Goal: Transaction & Acquisition: Book appointment/travel/reservation

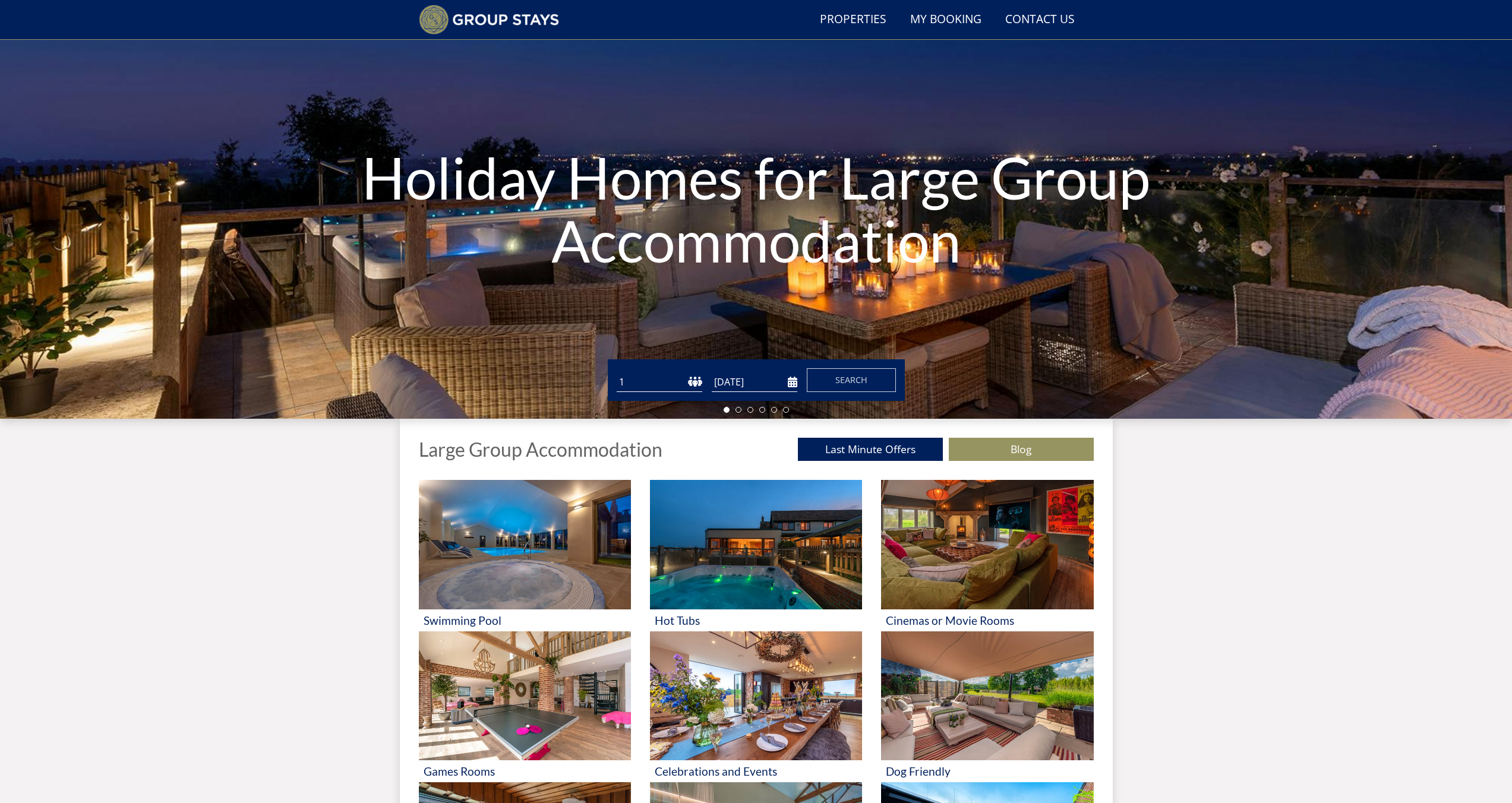
scroll to position [76, 0]
click at [659, 384] on select "1 2 3 4 5 6 7 8 9 10 11 12 13 14 15 16 17 18 19 20 21 22 23 24 25 26 27 28 29 3…" at bounding box center [659, 383] width 85 height 20
select select "10"
click at [617, 373] on select "1 2 3 4 5 6 7 8 9 10 11 12 13 14 15 16 17 18 19 20 21 22 23 24 25 26 27 28 29 3…" at bounding box center [659, 383] width 85 height 20
click at [775, 371] on form "Guests 1 2 3 4 5 6 7 8 9 10 11 12 13 14 15 16 17 18 19 20 21 22 23 24 25 26 27 …" at bounding box center [756, 381] width 279 height 24
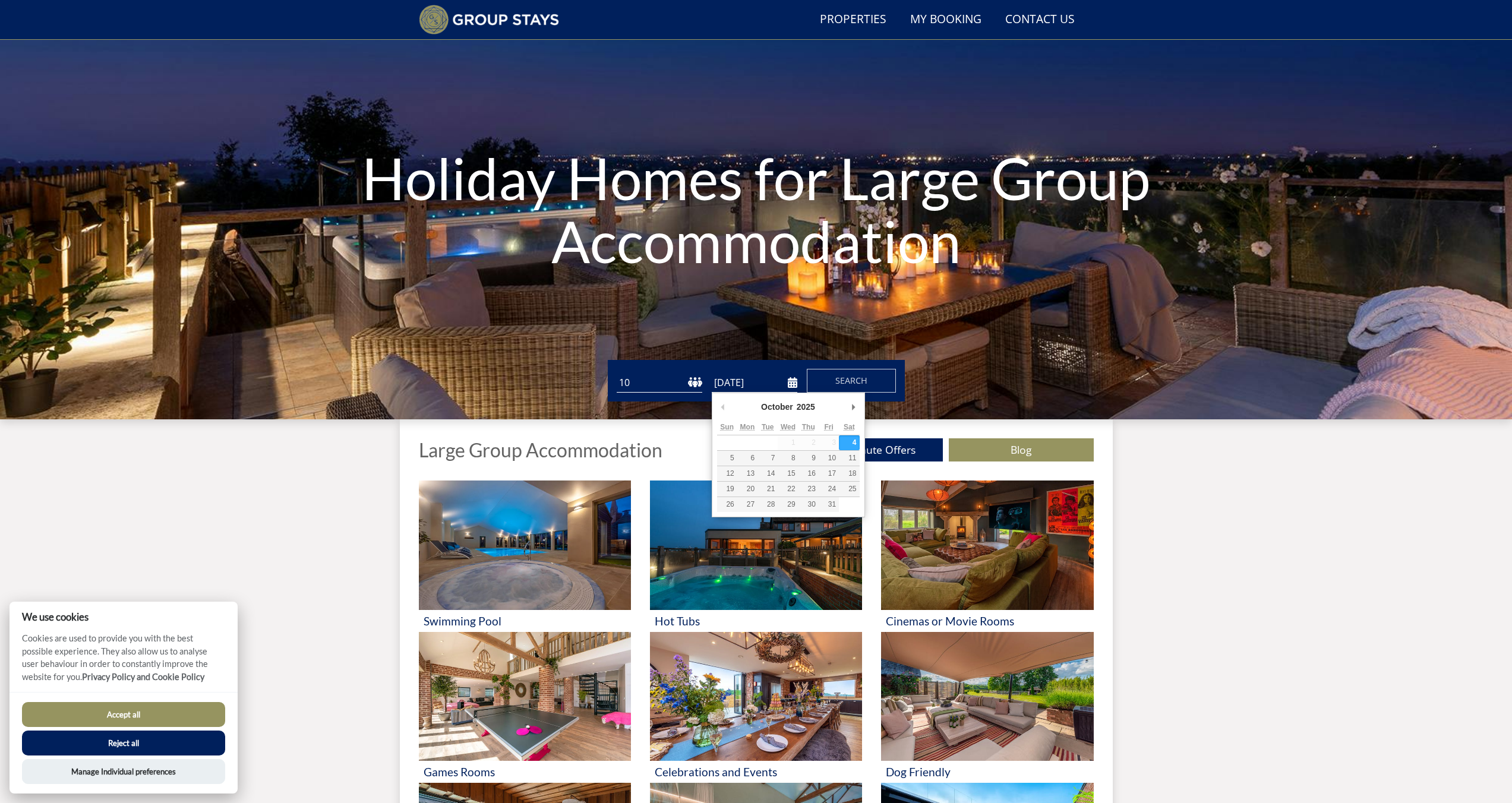
click at [784, 387] on input "[DATE]" at bounding box center [755, 383] width 85 height 20
type input "[DATE]"
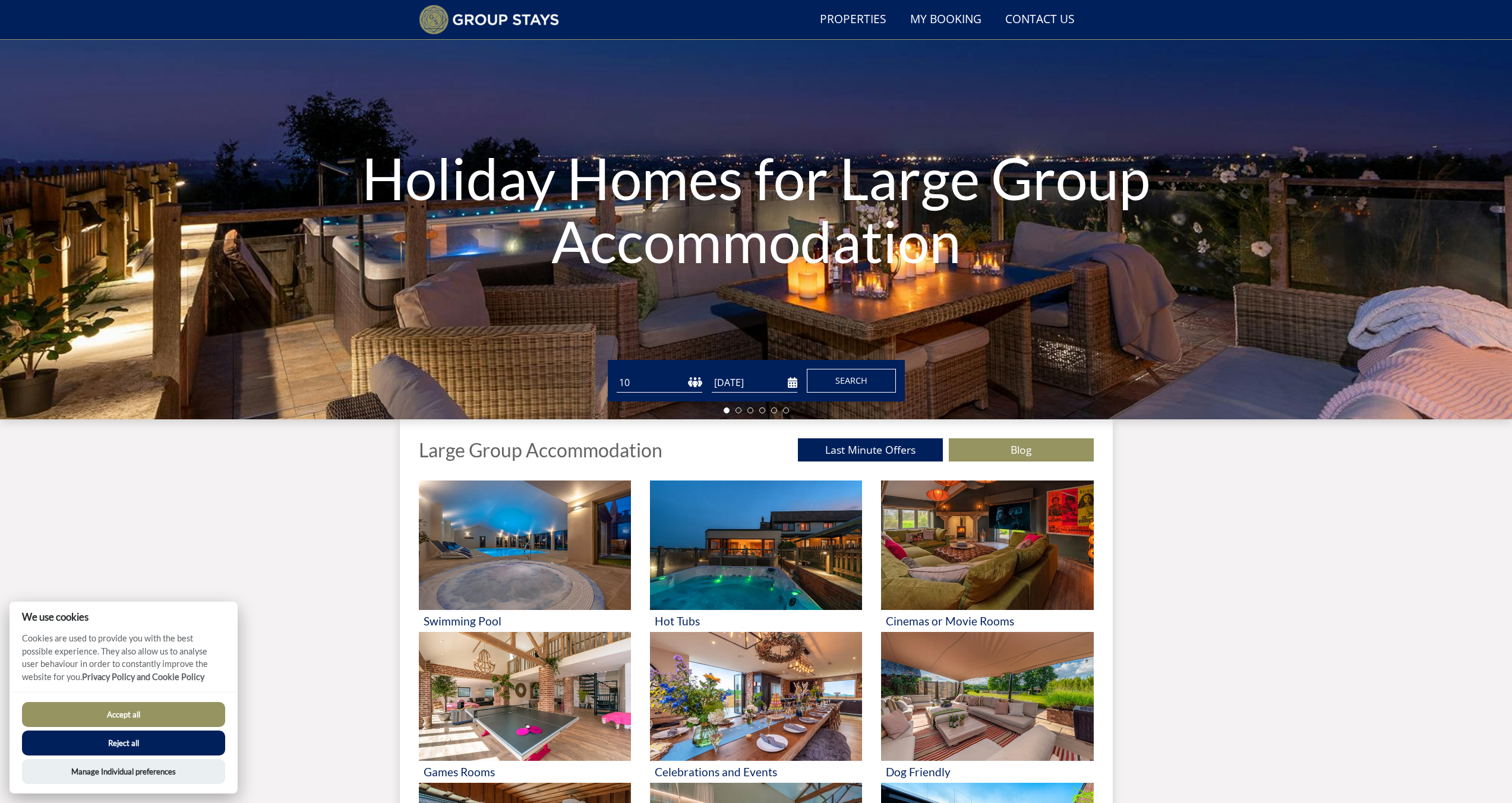
click at [847, 379] on span "Search" at bounding box center [852, 380] width 32 height 11
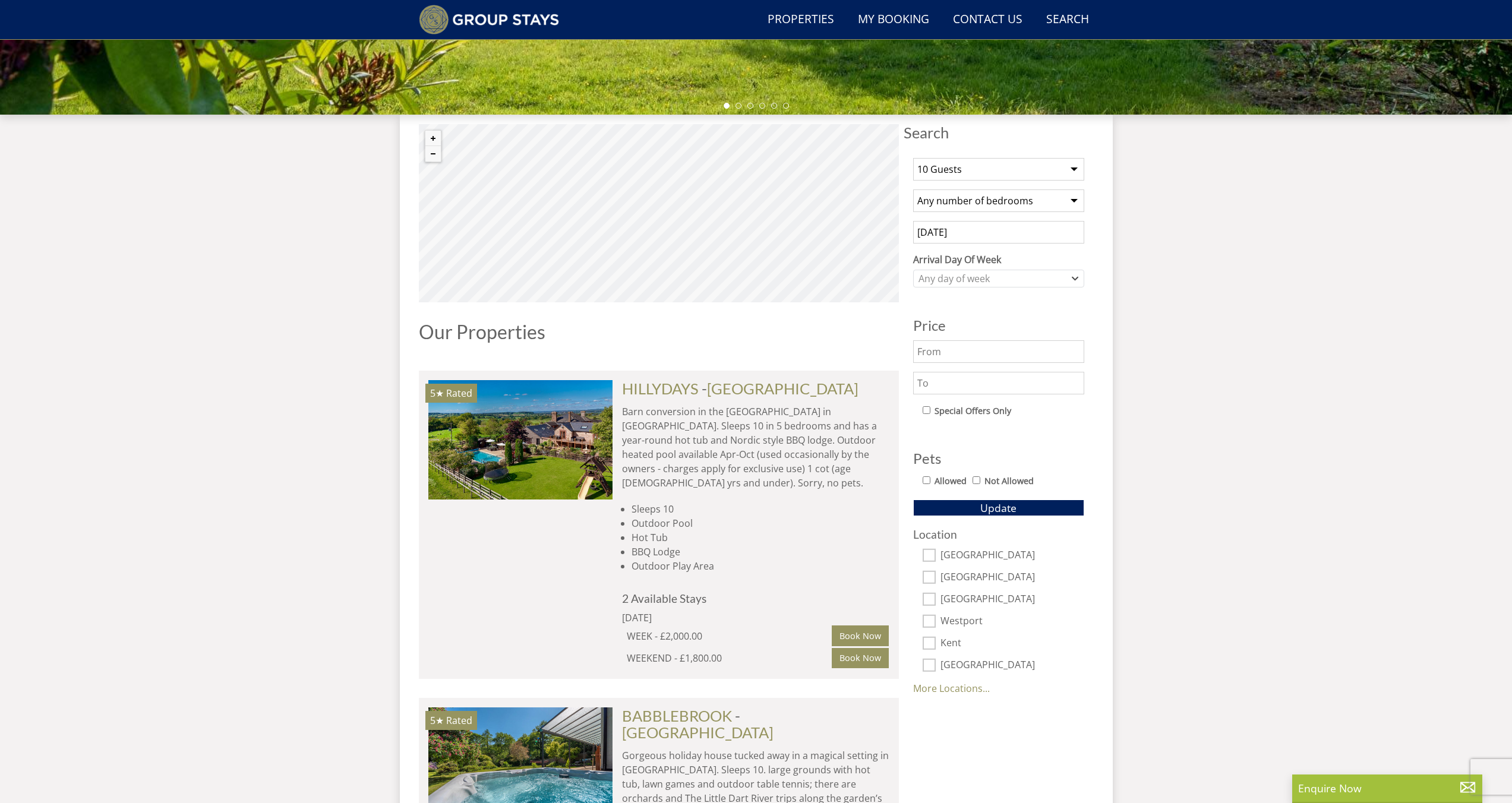
scroll to position [382, 0]
click at [994, 275] on div "Any day of week" at bounding box center [992, 278] width 154 height 13
click at [975, 380] on div "[DATE]" at bounding box center [999, 377] width 170 height 20
click at [987, 344] on input "text" at bounding box center [999, 350] width 171 height 23
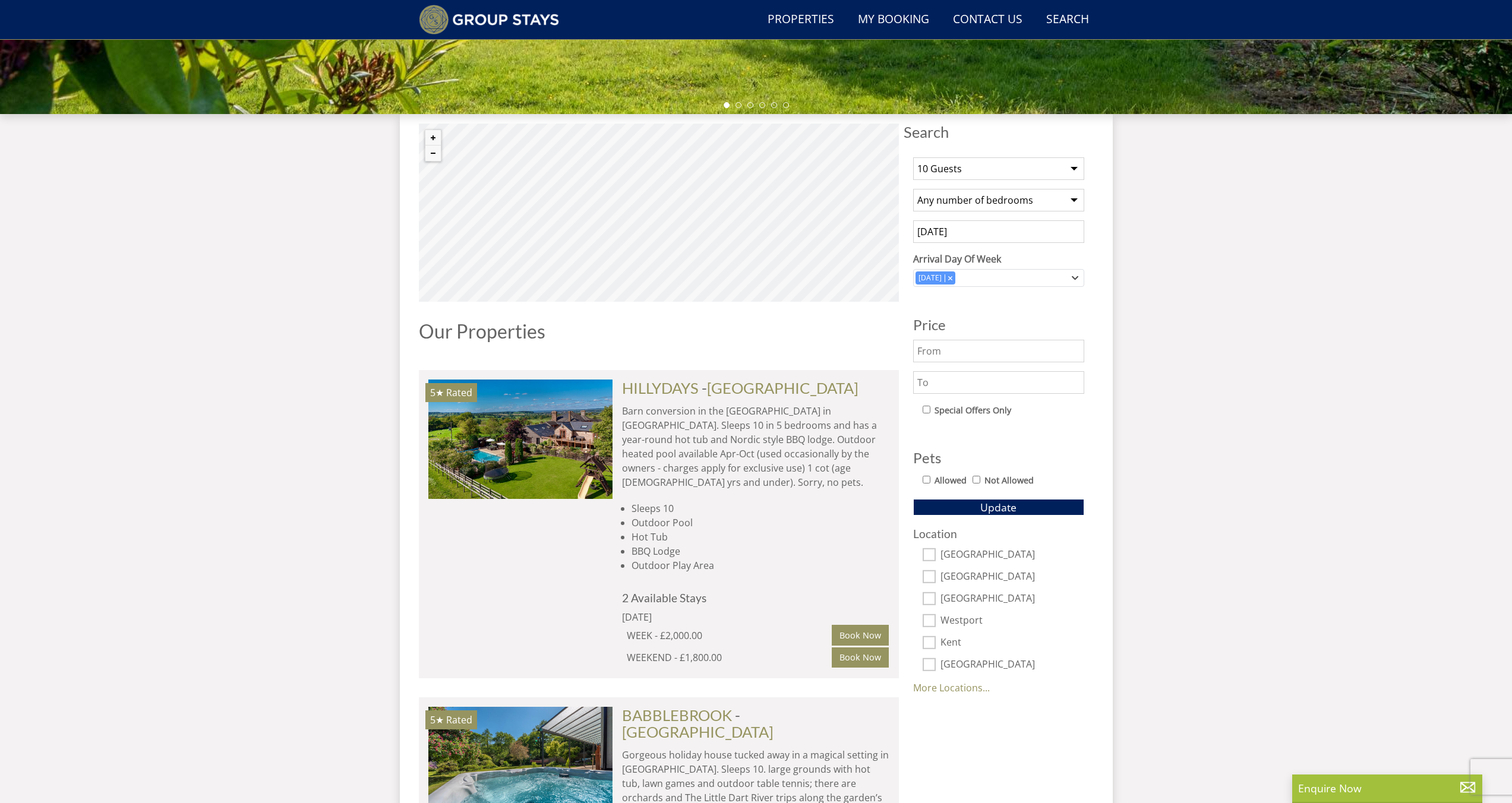
click at [976, 694] on div "Location [GEOGRAPHIC_DATA] [GEOGRAPHIC_DATA] [GEOGRAPHIC_DATA] [GEOGRAPHIC_DATA…" at bounding box center [999, 610] width 171 height 168
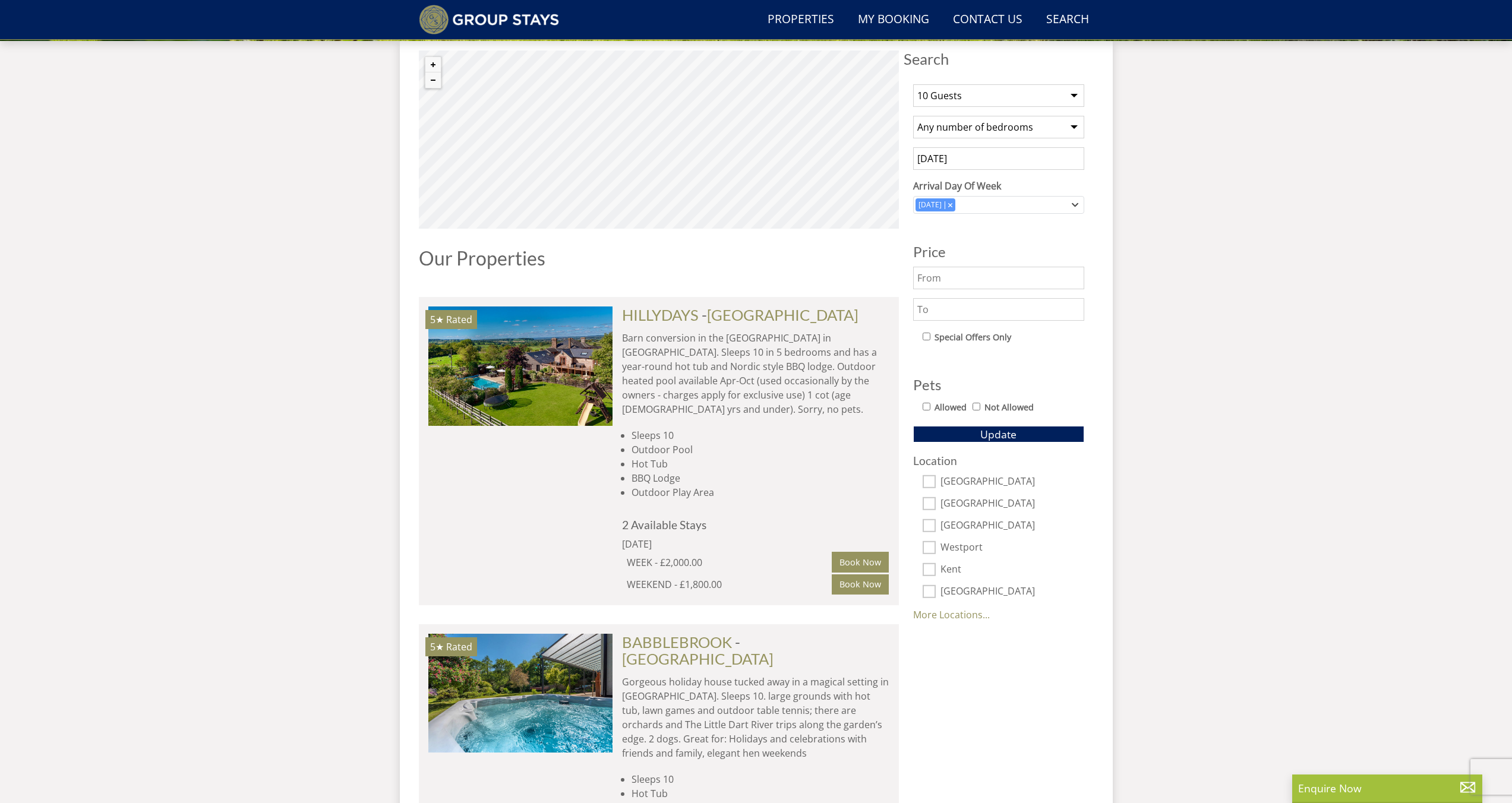
scroll to position [460, 0]
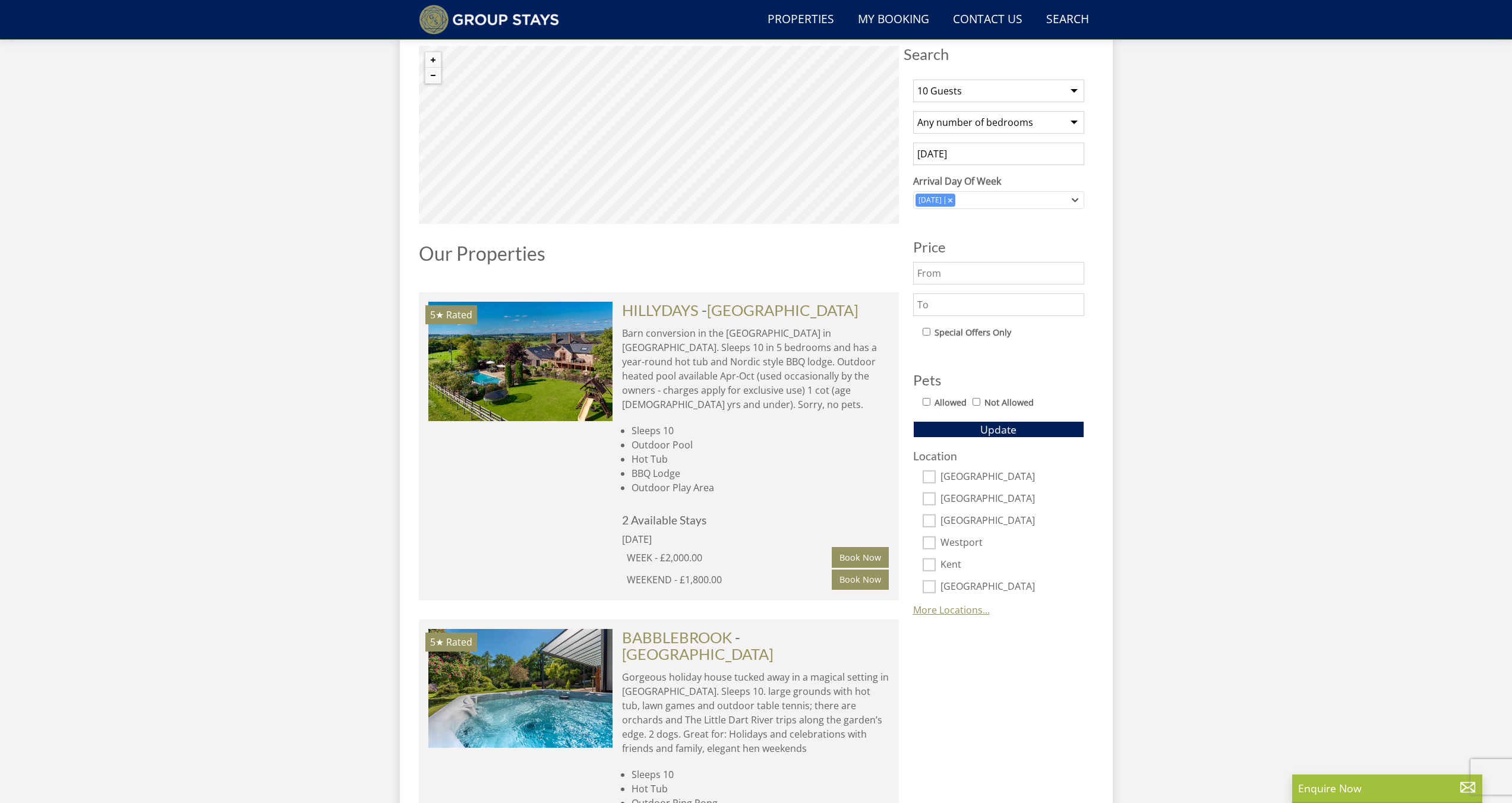
click at [957, 614] on link "More Locations..." at bounding box center [951, 609] width 76 height 13
click at [941, 572] on div "Location [GEOGRAPHIC_DATA] [GEOGRAPHIC_DATA] [GEOGRAPHIC_DATA] [GEOGRAPHIC_DATA…" at bounding box center [999, 589] width 171 height 278
click at [928, 567] on input "Kent" at bounding box center [928, 565] width 13 height 13
checkbox input "true"
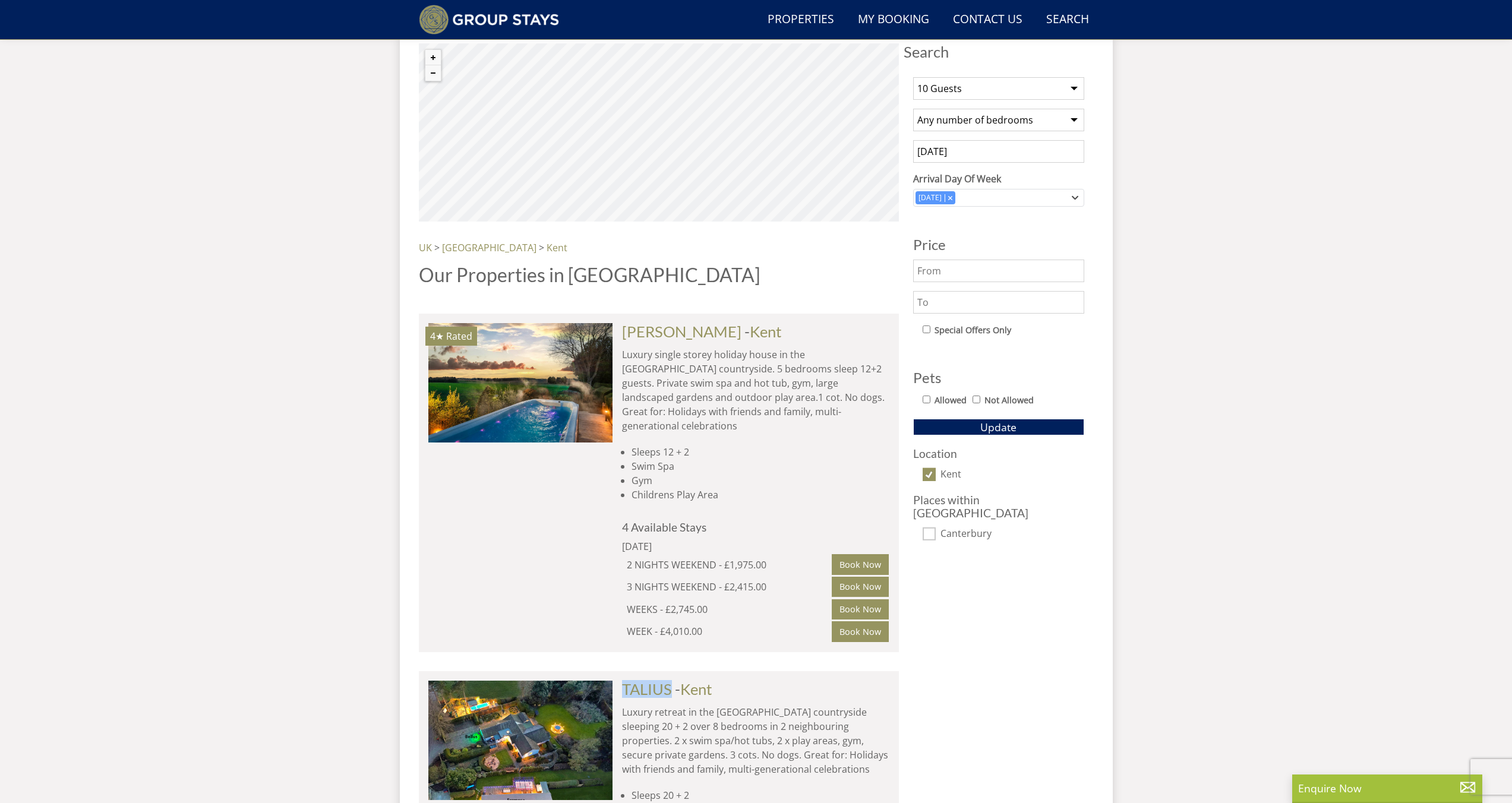
scroll to position [474, 0]
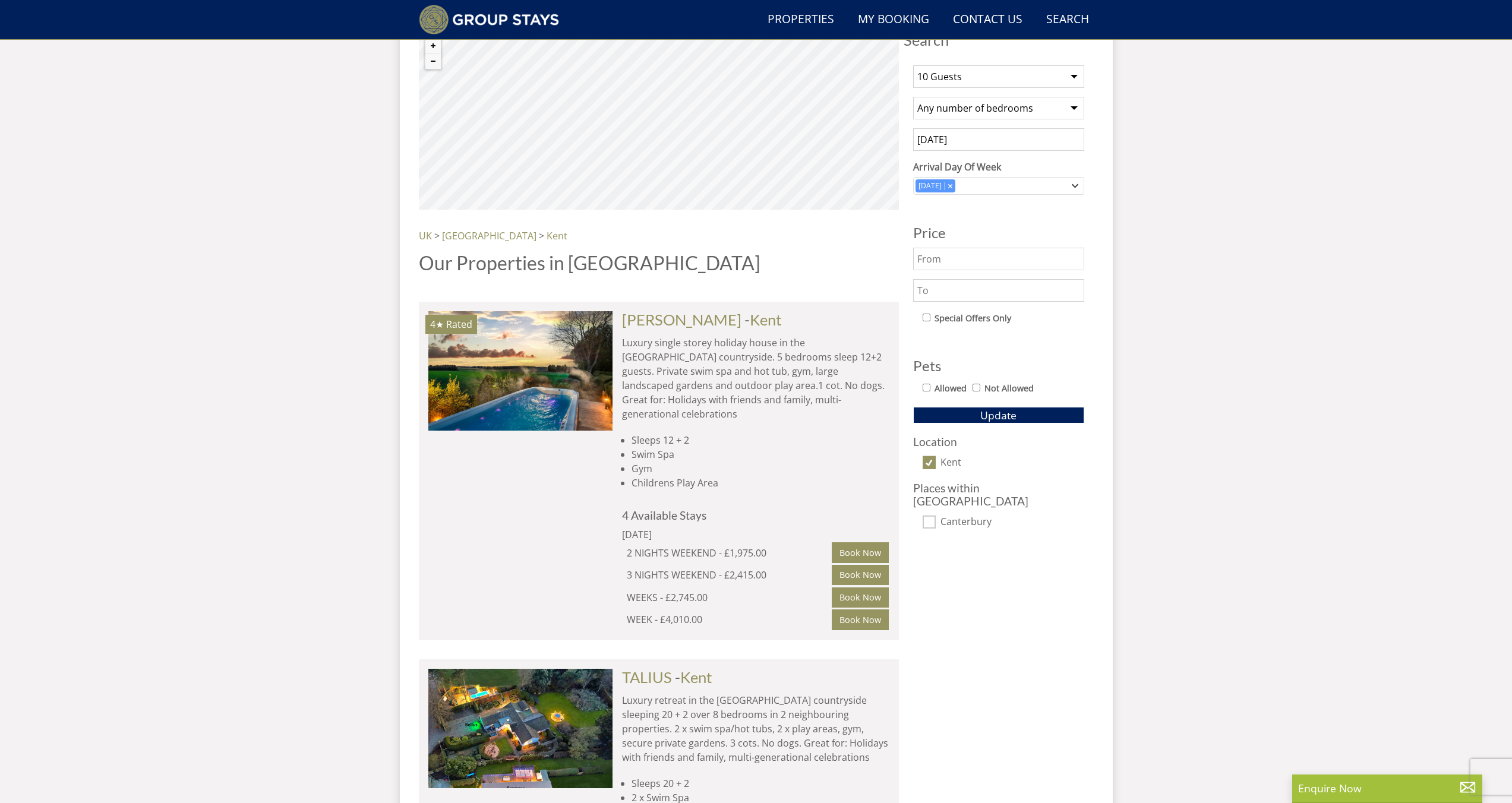
click at [949, 454] on div "Location [GEOGRAPHIC_DATA]" at bounding box center [999, 453] width 171 height 35
click at [952, 464] on label "Kent" at bounding box center [1012, 463] width 144 height 13
click at [936, 464] on input "Kent" at bounding box center [928, 463] width 13 height 13
checkbox input "false"
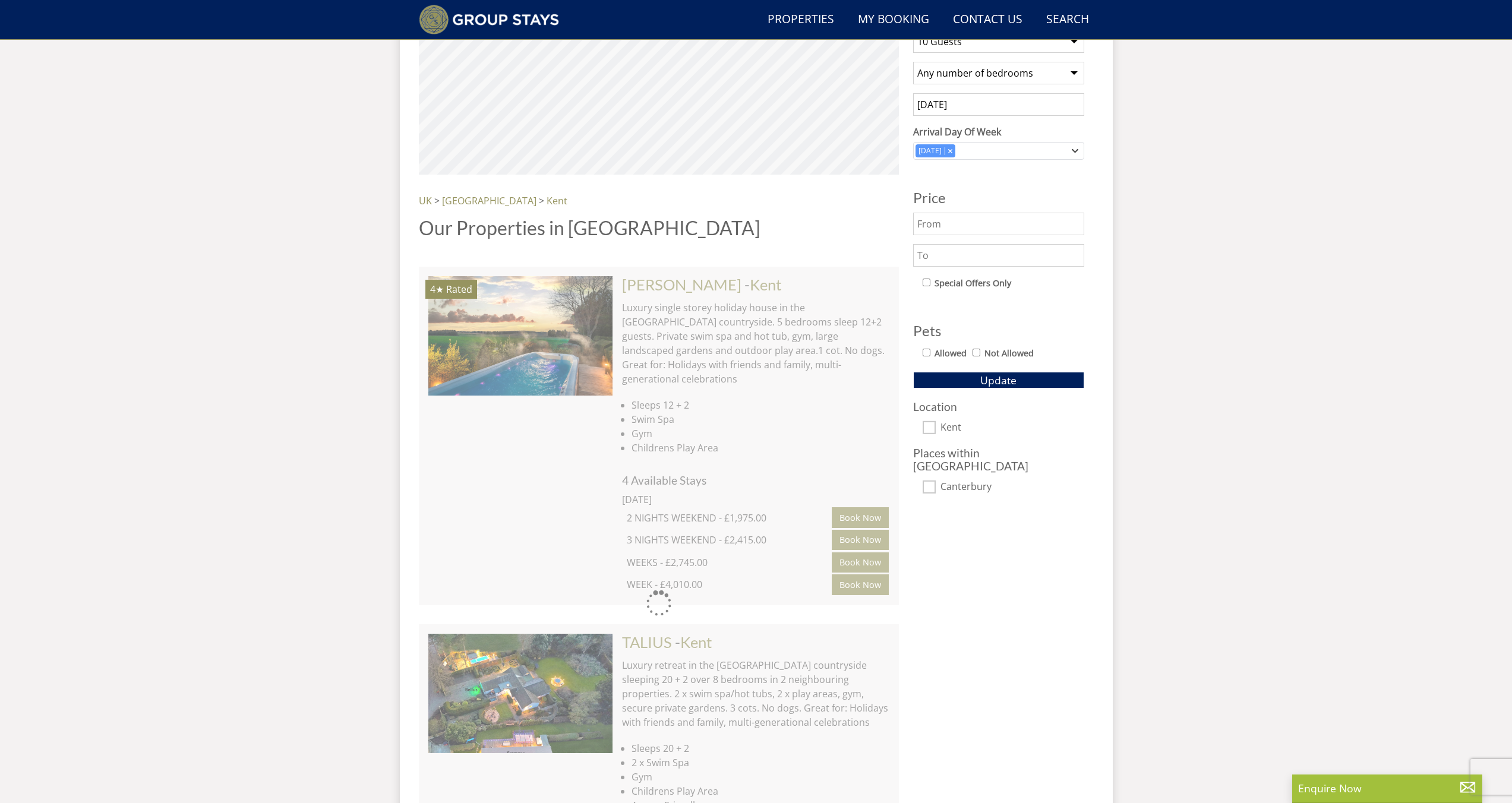
scroll to position [534, 0]
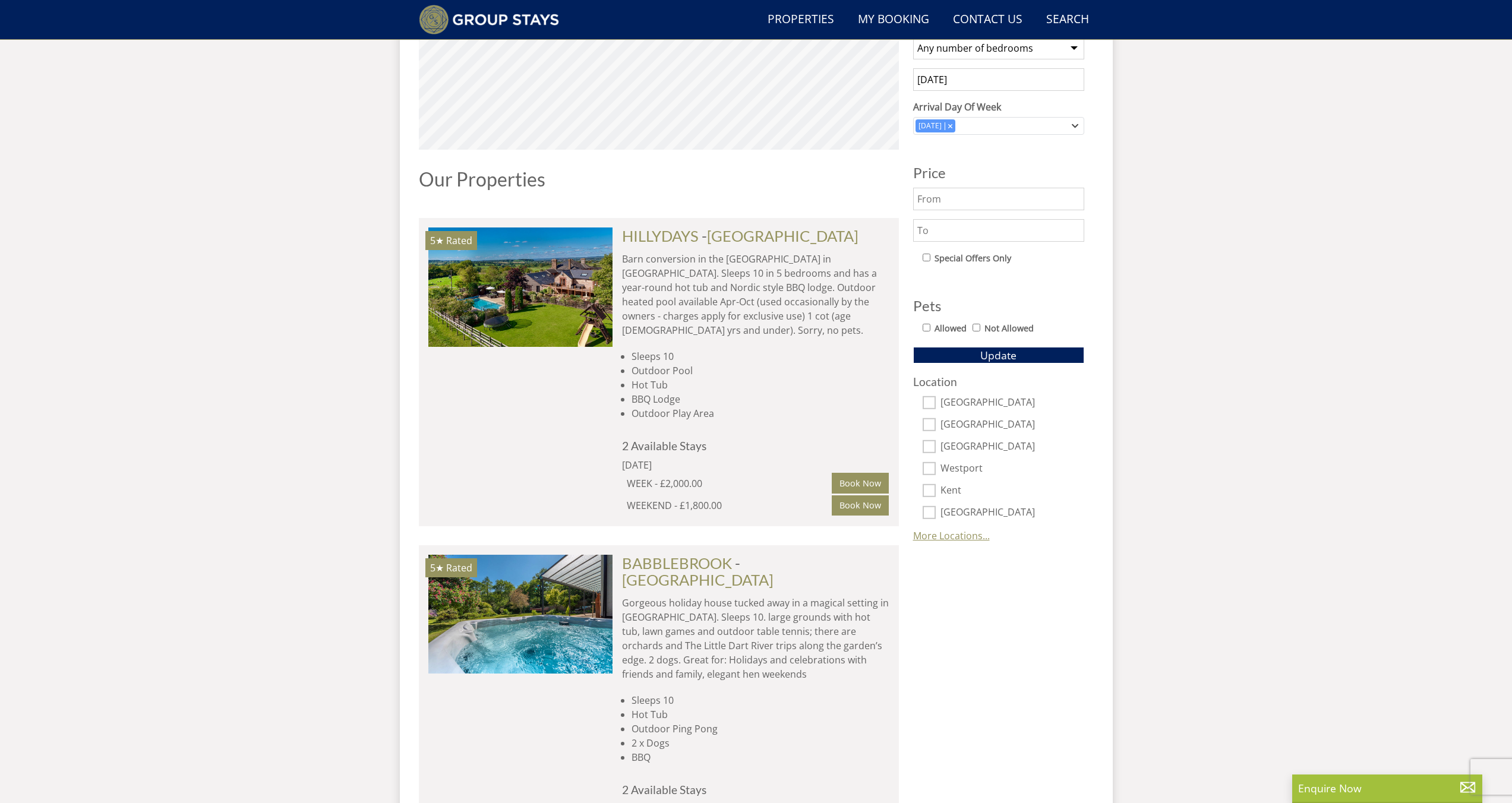
click at [976, 532] on link "More Locations..." at bounding box center [951, 535] width 76 height 13
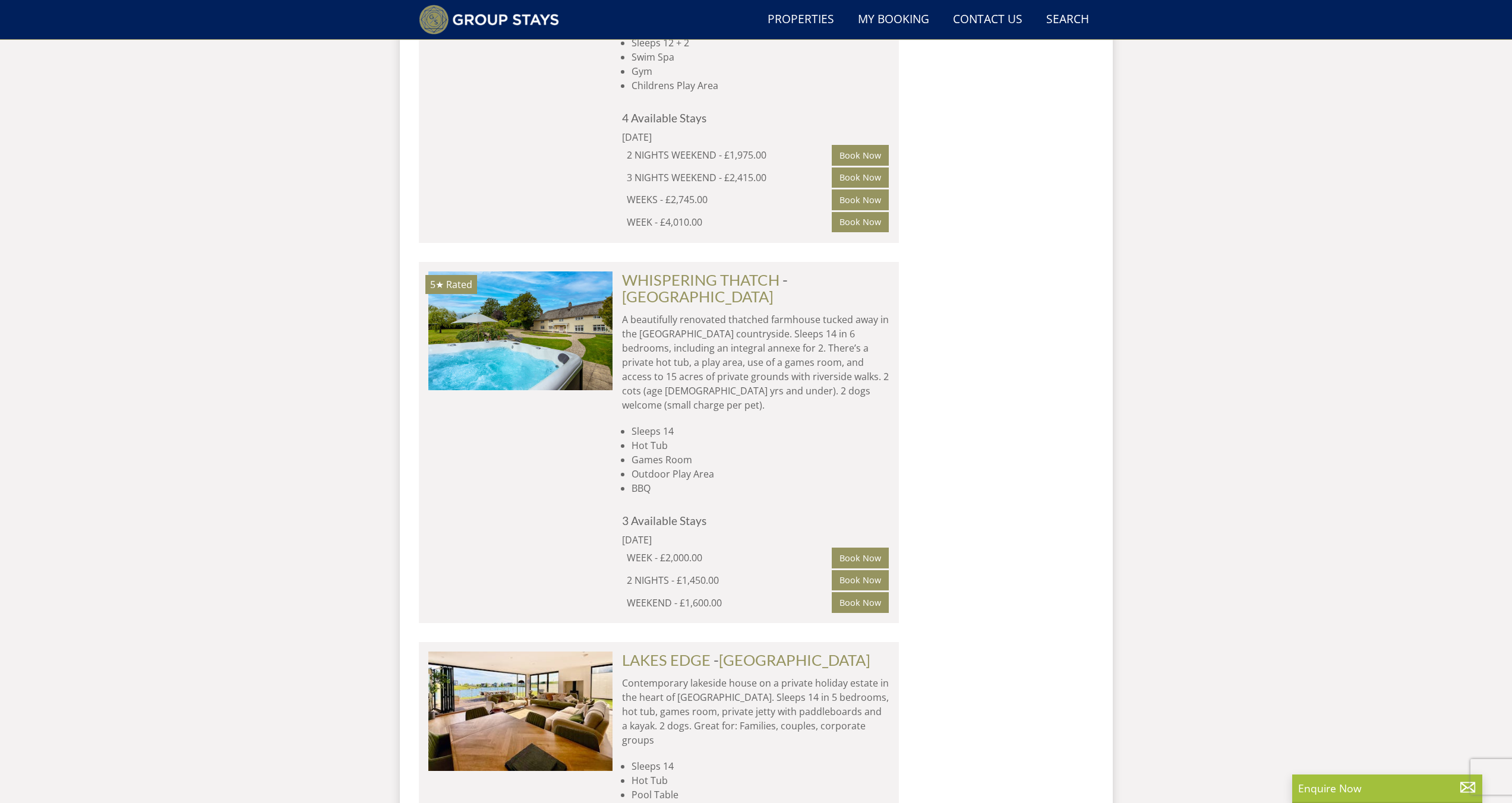
scroll to position [3697, 0]
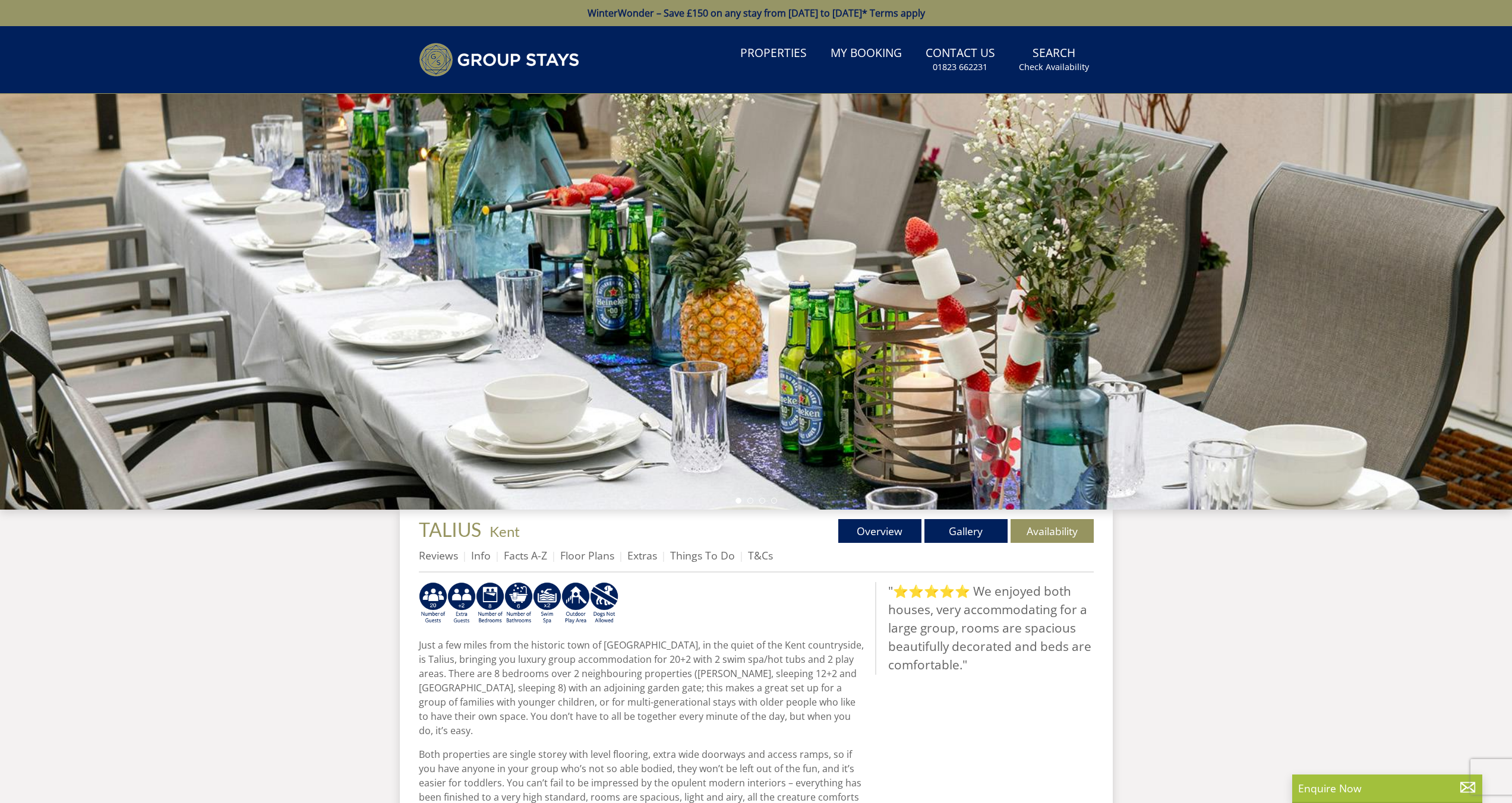
click at [676, 373] on div at bounding box center [756, 302] width 1512 height 416
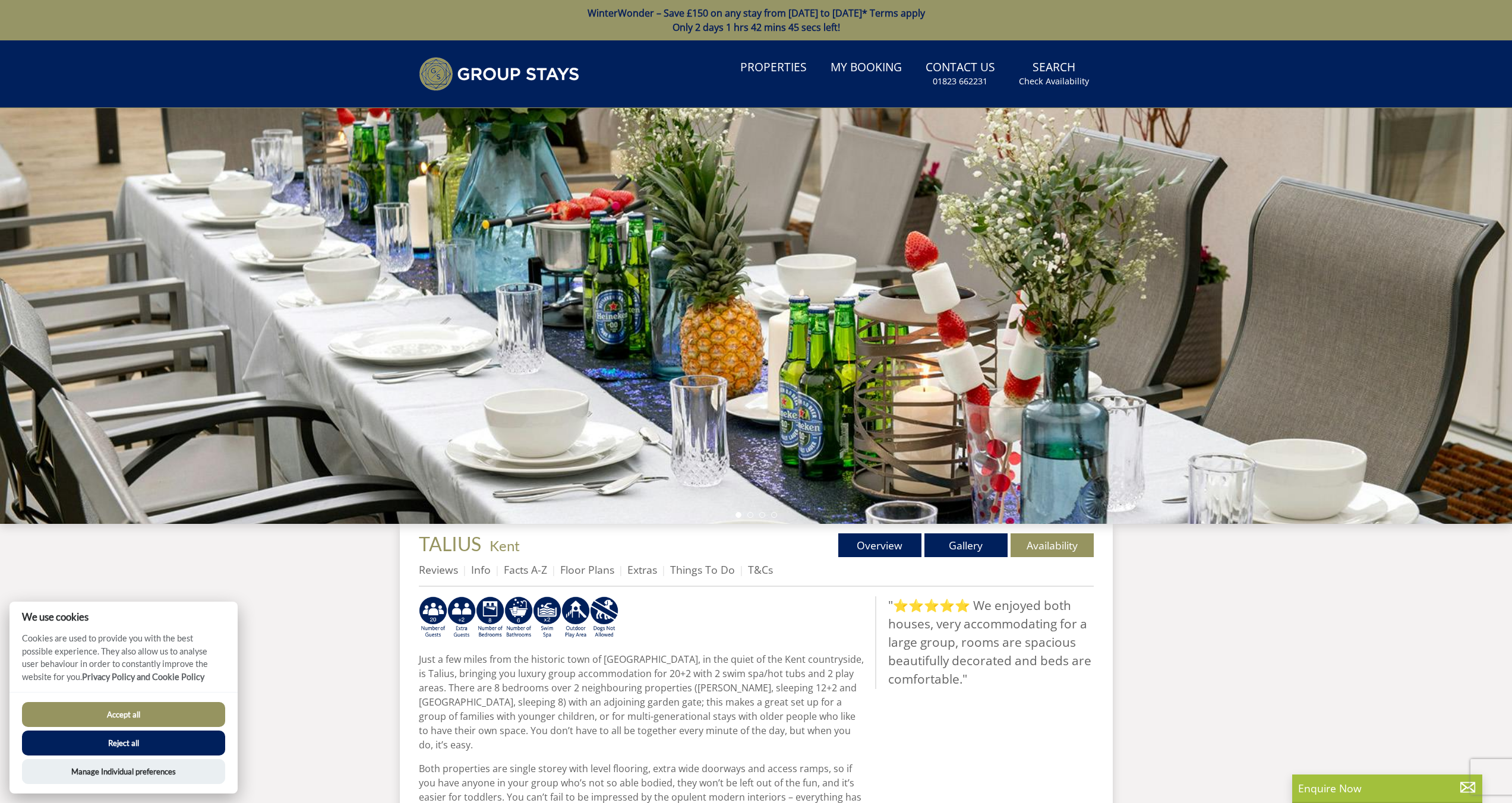
click at [929, 468] on div at bounding box center [756, 316] width 1512 height 416
click at [972, 540] on link "Gallery" at bounding box center [966, 545] width 83 height 24
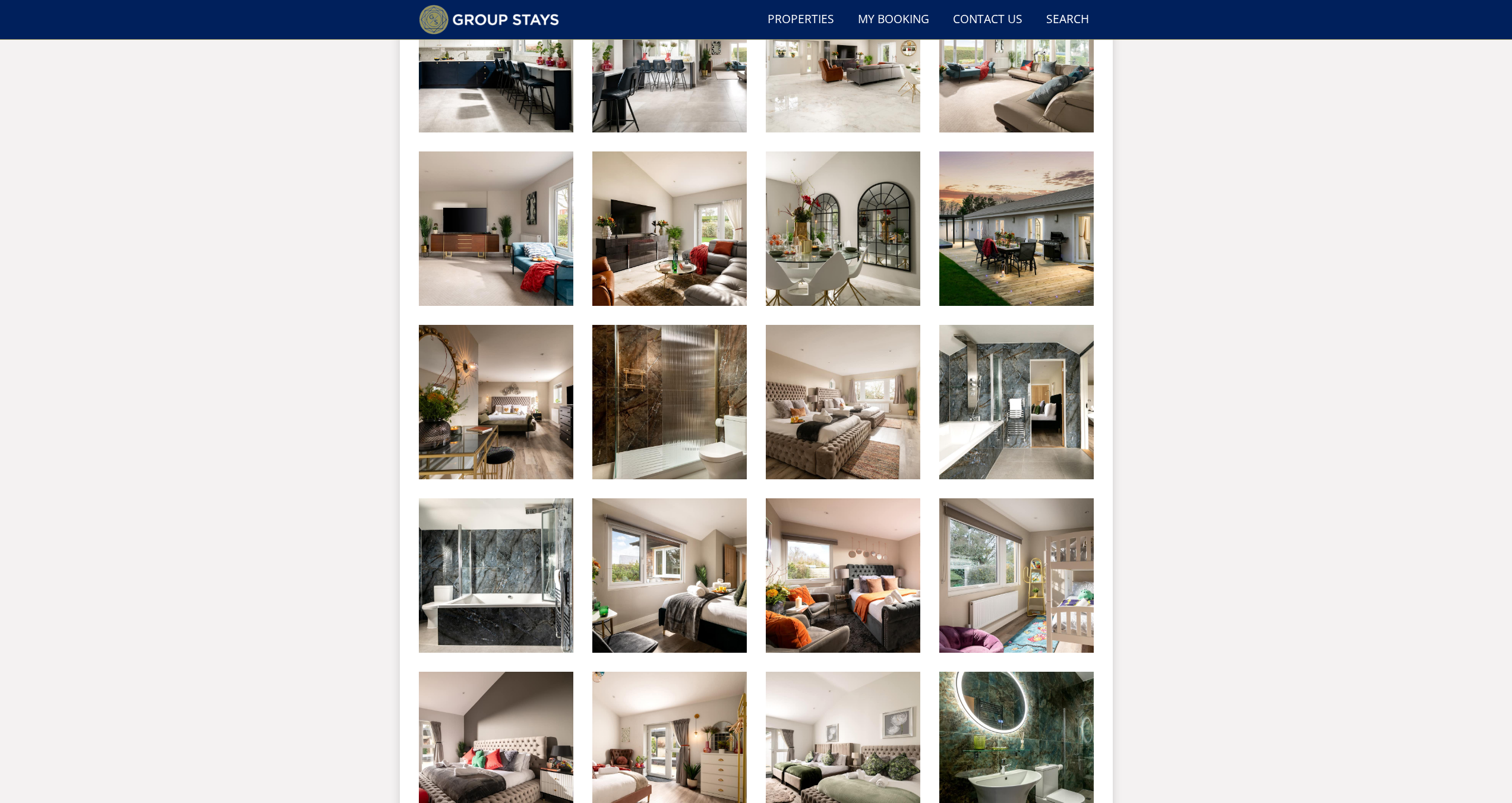
scroll to position [1309, 0]
